Goal: Task Accomplishment & Management: Complete application form

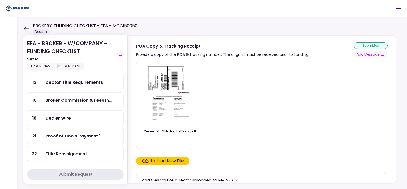
scroll to position [80, 0]
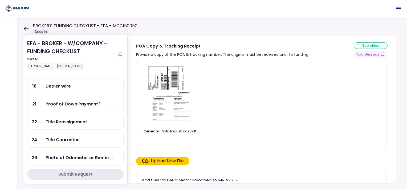
click at [67, 86] on div "Dealer Wire" at bounding box center [58, 86] width 25 height 7
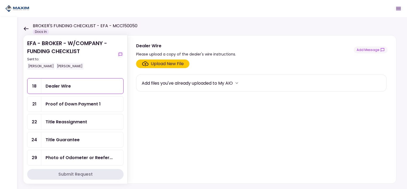
click at [154, 63] on div "Upload New File" at bounding box center [167, 64] width 33 height 6
click at [0, 0] on input "Upload New File" at bounding box center [0, 0] width 0 height 0
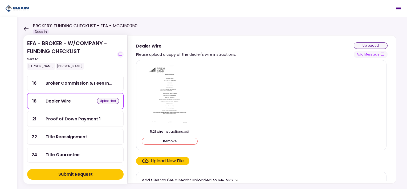
scroll to position [53, 0]
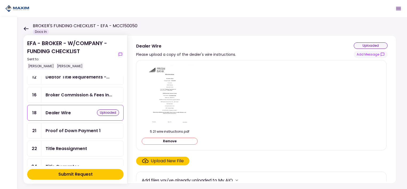
click at [169, 162] on div "Upload New File" at bounding box center [167, 161] width 33 height 6
click at [0, 0] on input "Upload New File" at bounding box center [0, 0] width 0 height 0
click at [73, 173] on div "Submit Request" at bounding box center [75, 174] width 34 height 6
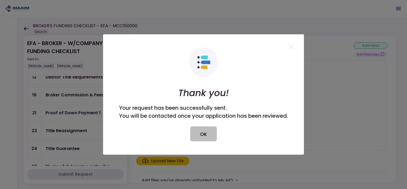
click at [203, 130] on button "OK" at bounding box center [203, 133] width 27 height 15
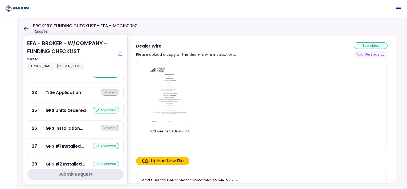
scroll to position [497, 0]
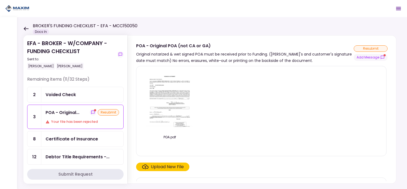
click at [45, 112] on div "POA - Original... resubmit Your file has been rejected" at bounding box center [82, 117] width 82 height 24
click at [385, 57] on icon "show-messages" at bounding box center [383, 57] width 4 height 4
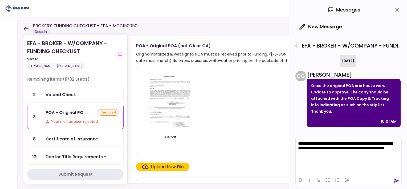
click at [396, 179] on icon "send" at bounding box center [396, 180] width 5 height 5
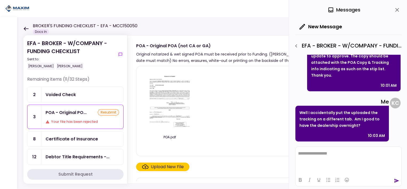
click at [69, 92] on div "Voided Check" at bounding box center [61, 94] width 30 height 7
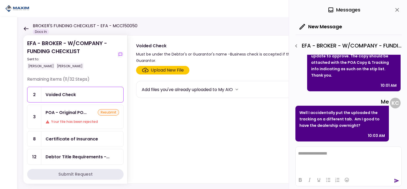
click at [149, 68] on div "Upload New File" at bounding box center [163, 70] width 42 height 6
click at [0, 0] on input "Upload New File" at bounding box center [0, 0] width 0 height 0
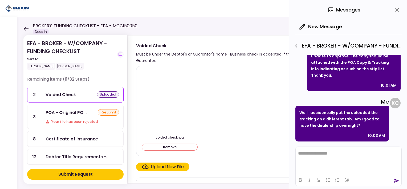
click at [94, 172] on button "Submit Request" at bounding box center [75, 174] width 97 height 11
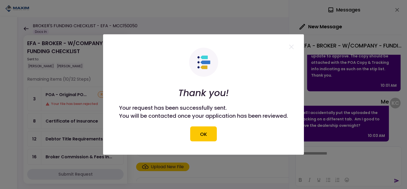
click at [291, 47] on icon at bounding box center [291, 47] width 5 height 5
